Goal: Task Accomplishment & Management: Manage account settings

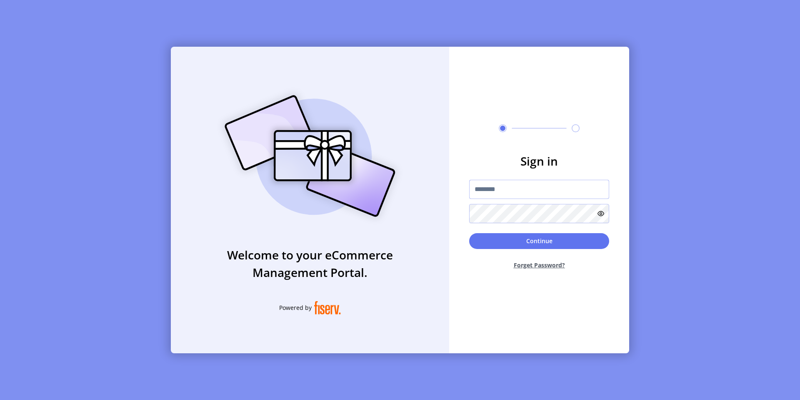
click at [497, 183] on input "text" at bounding box center [539, 189] width 140 height 19
type input "**********"
click at [501, 244] on button "Continue" at bounding box center [539, 241] width 140 height 16
